Goal: Task Accomplishment & Management: Use online tool/utility

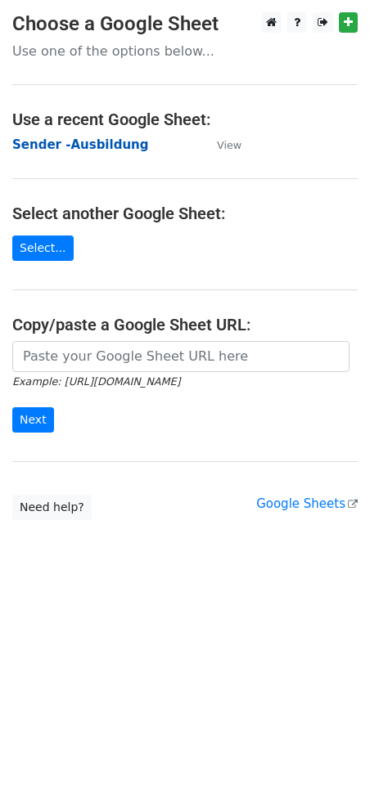
click at [56, 147] on strong "Sender -Ausbildung" at bounding box center [80, 144] width 136 height 15
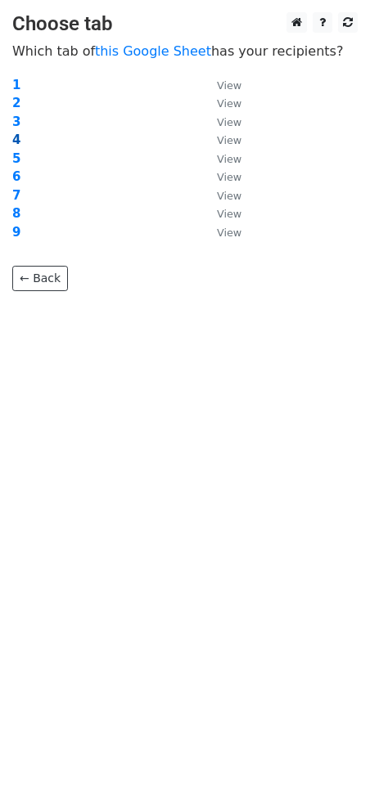
click at [15, 138] on strong "4" at bounding box center [16, 140] width 8 height 15
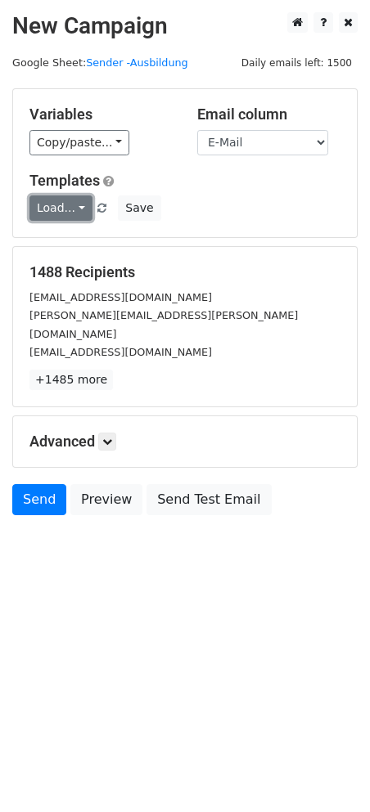
click at [74, 204] on link "Load..." at bounding box center [60, 208] width 63 height 25
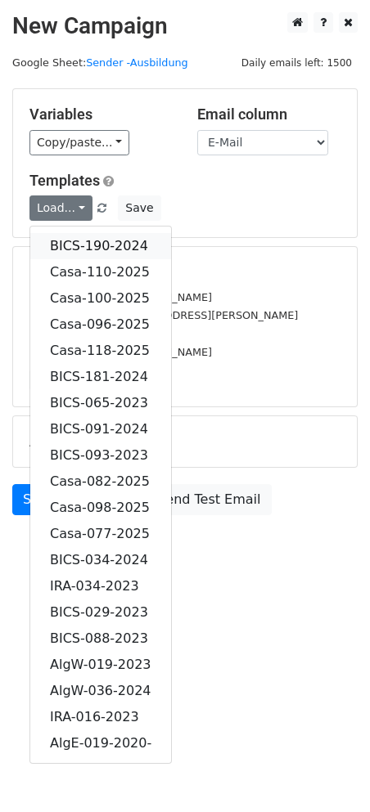
click at [101, 242] on link "BICS-190-2024" at bounding box center [100, 246] width 141 height 26
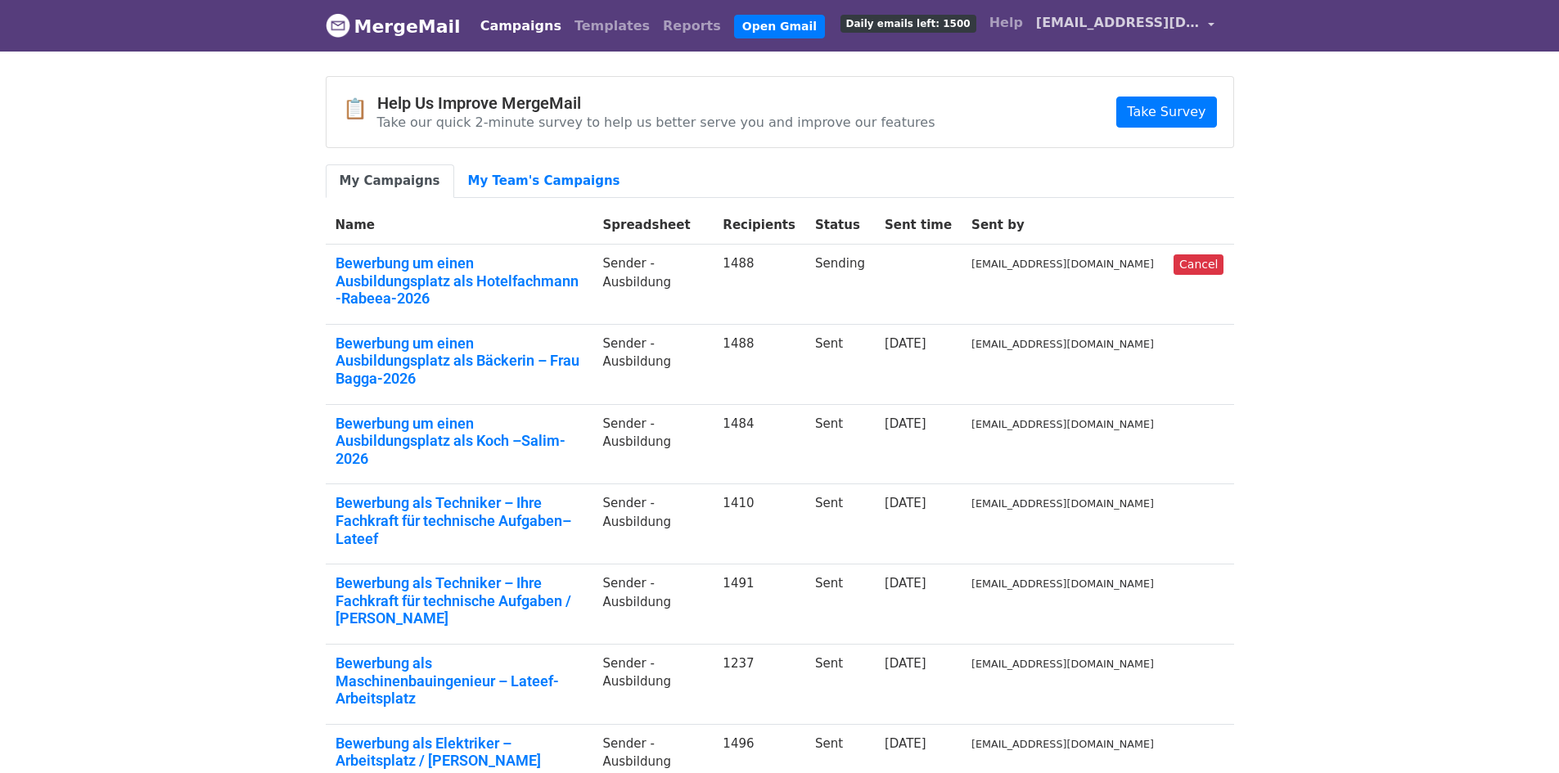
click at [1201, 19] on link "[EMAIL_ADDRESS][DOMAIN_NAME]" at bounding box center [1124, 26] width 191 height 38
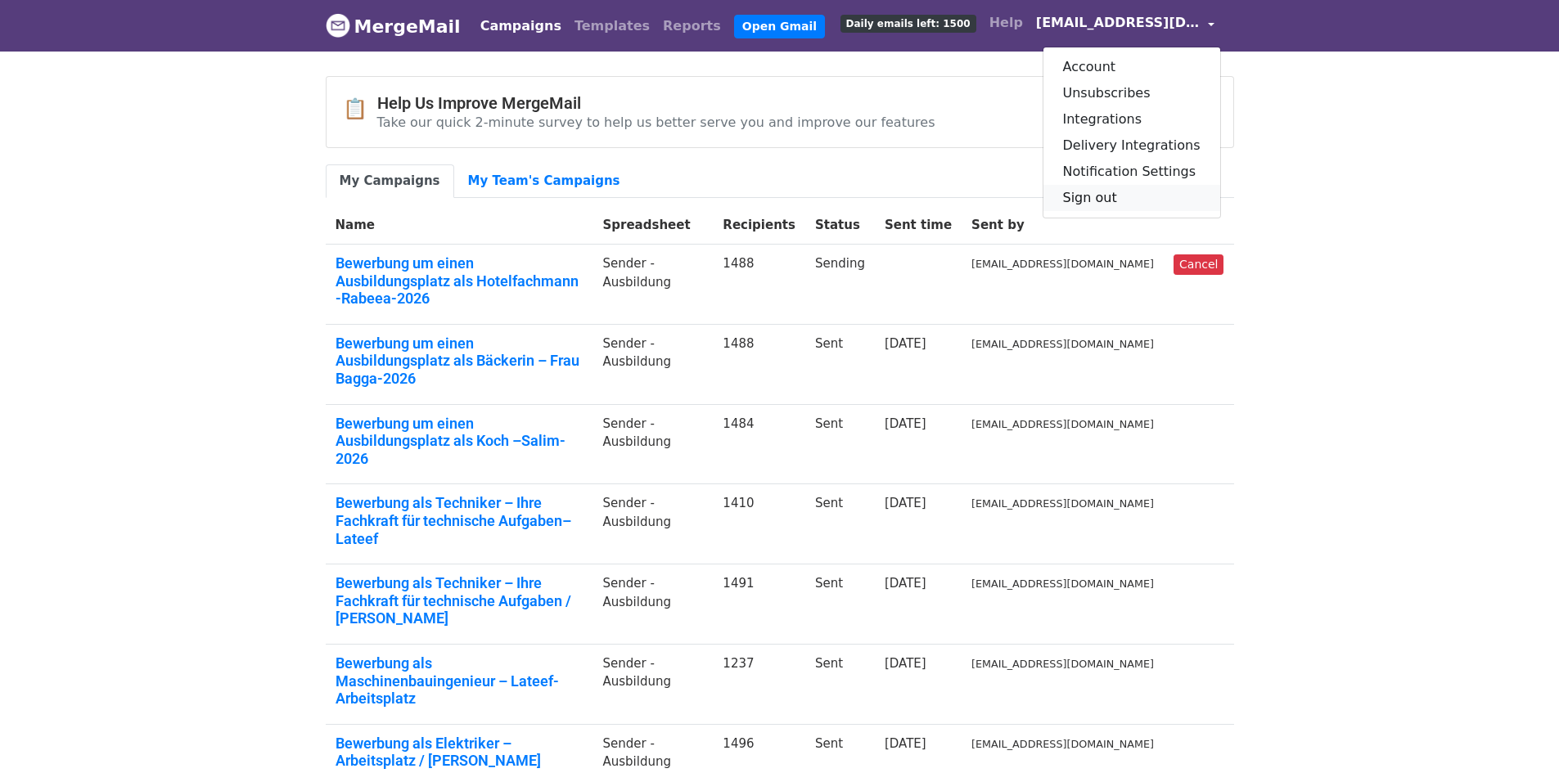
click at [1105, 200] on link "Sign out" at bounding box center [1131, 198] width 177 height 26
